Goal: Transaction & Acquisition: Purchase product/service

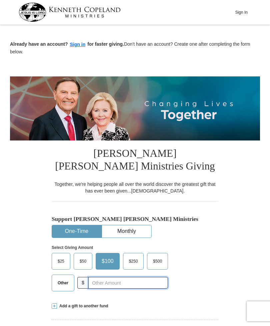
click at [97, 289] on input "text" at bounding box center [128, 283] width 80 height 12
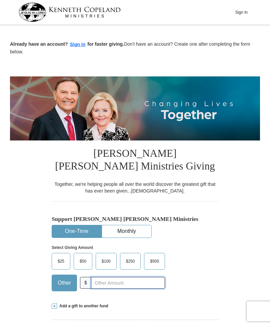
scroll to position [78, 0]
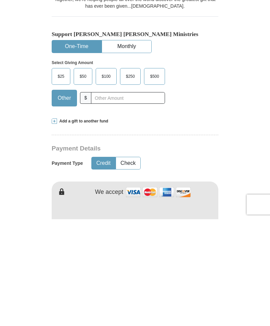
click at [153, 178] on span "$500" at bounding box center [155, 183] width 16 height 10
click at [0, 0] on input "$500" at bounding box center [0, 0] width 0 height 0
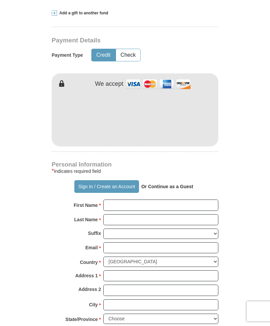
scroll to position [293, 0]
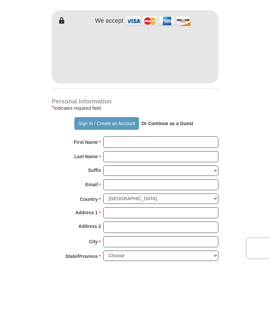
click at [116, 200] on input "First Name *" at bounding box center [160, 205] width 115 height 11
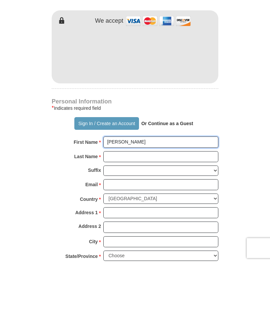
type input "Tina"
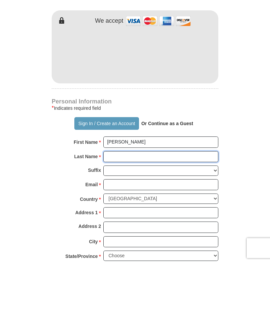
click at [118, 214] on input "Last Name *" at bounding box center [160, 219] width 115 height 11
type input "Burkett"
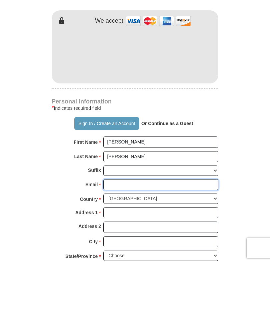
click at [115, 243] on input "Email *" at bounding box center [160, 248] width 115 height 11
type input "tburkett09@yahoo.com"
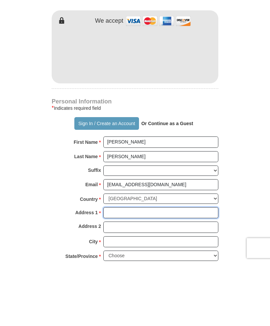
click at [117, 271] on input "Address 1 *" at bounding box center [160, 276] width 115 height 11
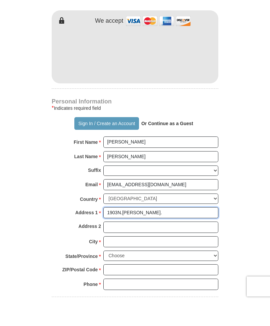
scroll to position [338, 0]
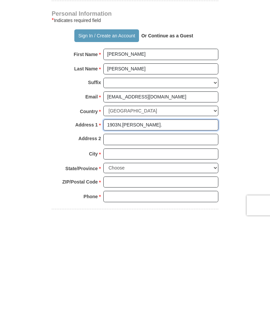
type input "1903N.Gary Ln."
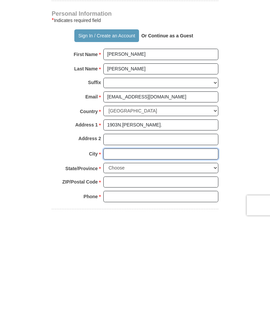
click at [117, 255] on input "City *" at bounding box center [160, 260] width 115 height 11
type input "Hobbs"
click at [215, 269] on select "Choose Alabama Alaska American Samoa Arizona Arkansas Armed Forces Americas Arm…" at bounding box center [160, 274] width 115 height 10
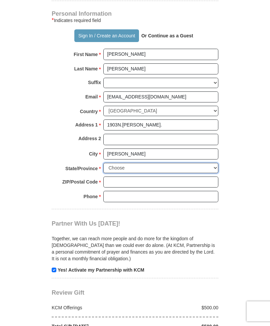
select select "NM"
click at [121, 188] on input "ZIP/Postal Code *" at bounding box center [160, 181] width 115 height 11
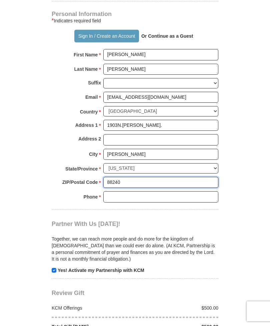
type input "88240"
click at [117, 202] on input "Phone * *" at bounding box center [160, 196] width 115 height 11
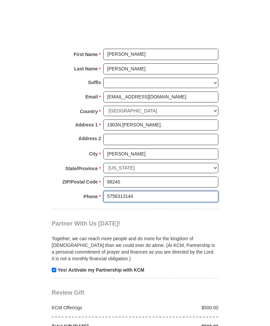
scroll to position [487, 0]
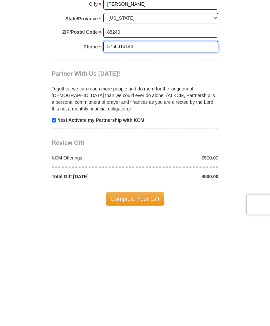
type input "5756313144"
click at [142, 299] on span "Complete Your Gift" at bounding box center [135, 306] width 59 height 14
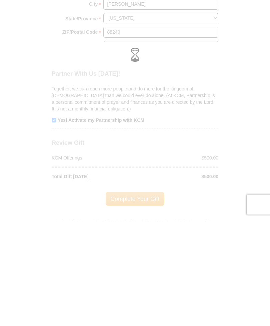
scroll to position [593, 0]
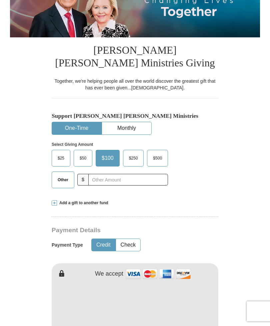
scroll to position [103, 0]
